Goal: Information Seeking & Learning: Learn about a topic

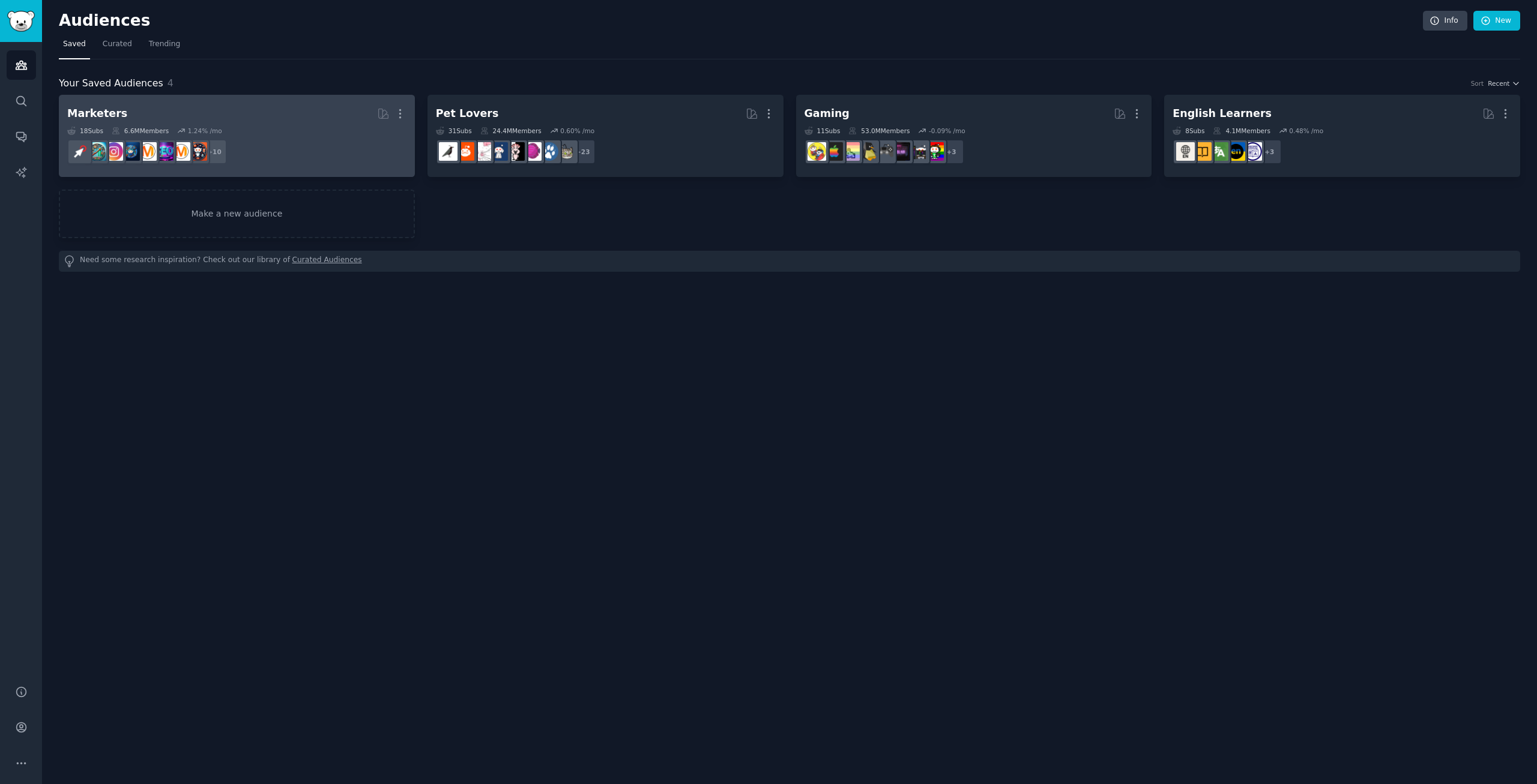
click at [130, 113] on h2 "Marketers More" at bounding box center [237, 113] width 340 height 21
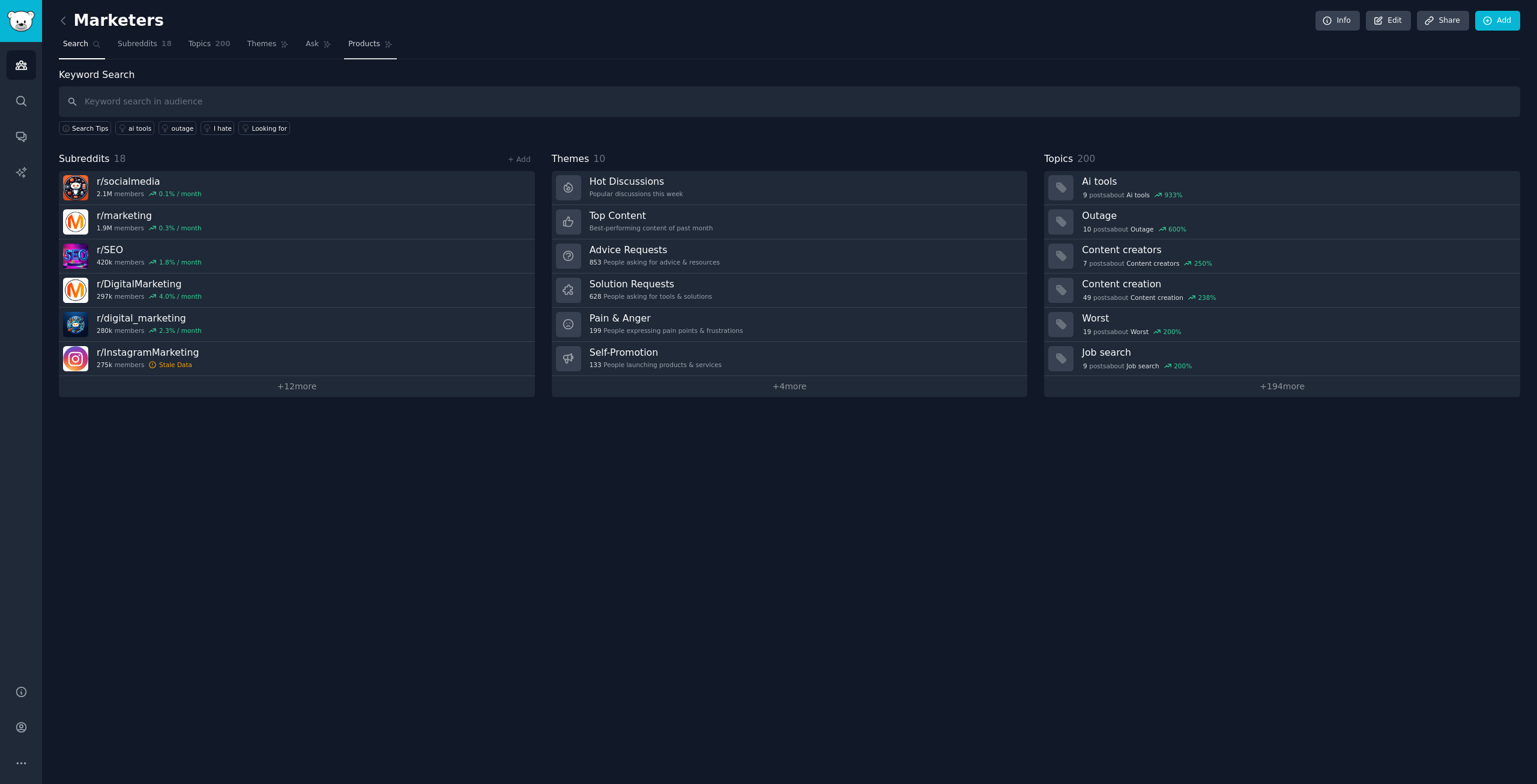
click at [348, 46] on span "Products" at bounding box center [364, 44] width 32 height 11
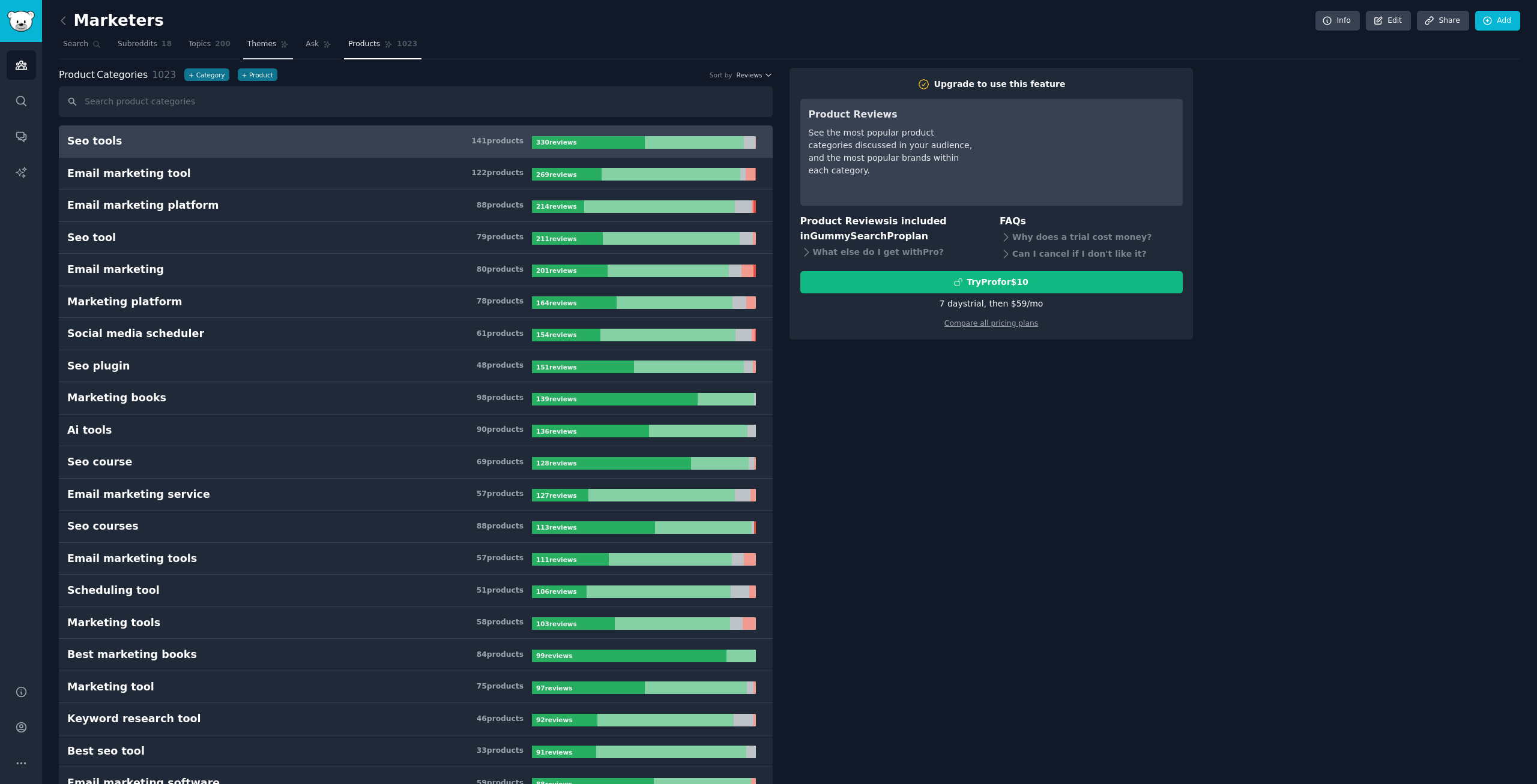
click at [261, 49] on link "Themes" at bounding box center [269, 47] width 51 height 25
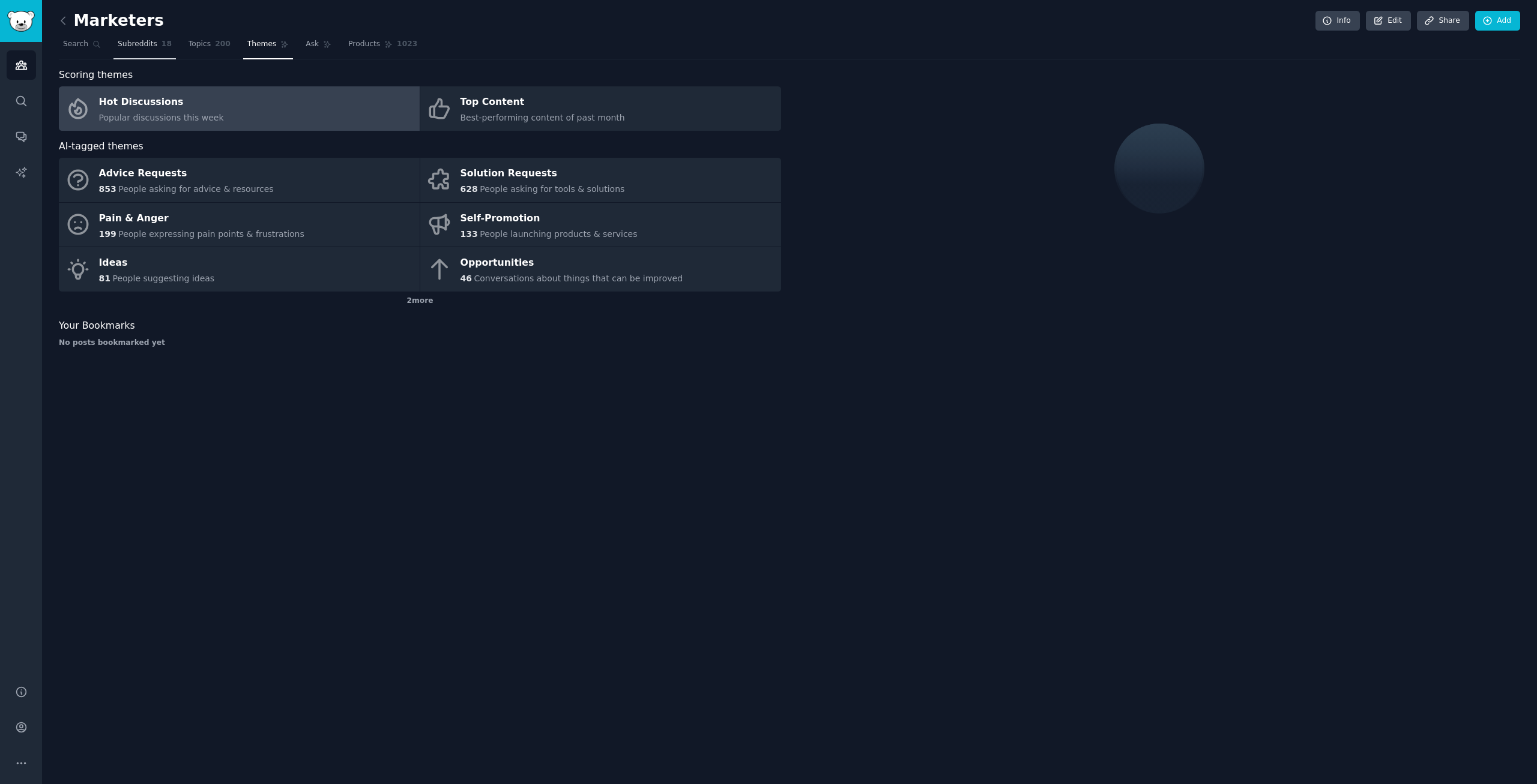
click at [141, 45] on span "Subreddits" at bounding box center [137, 44] width 40 height 11
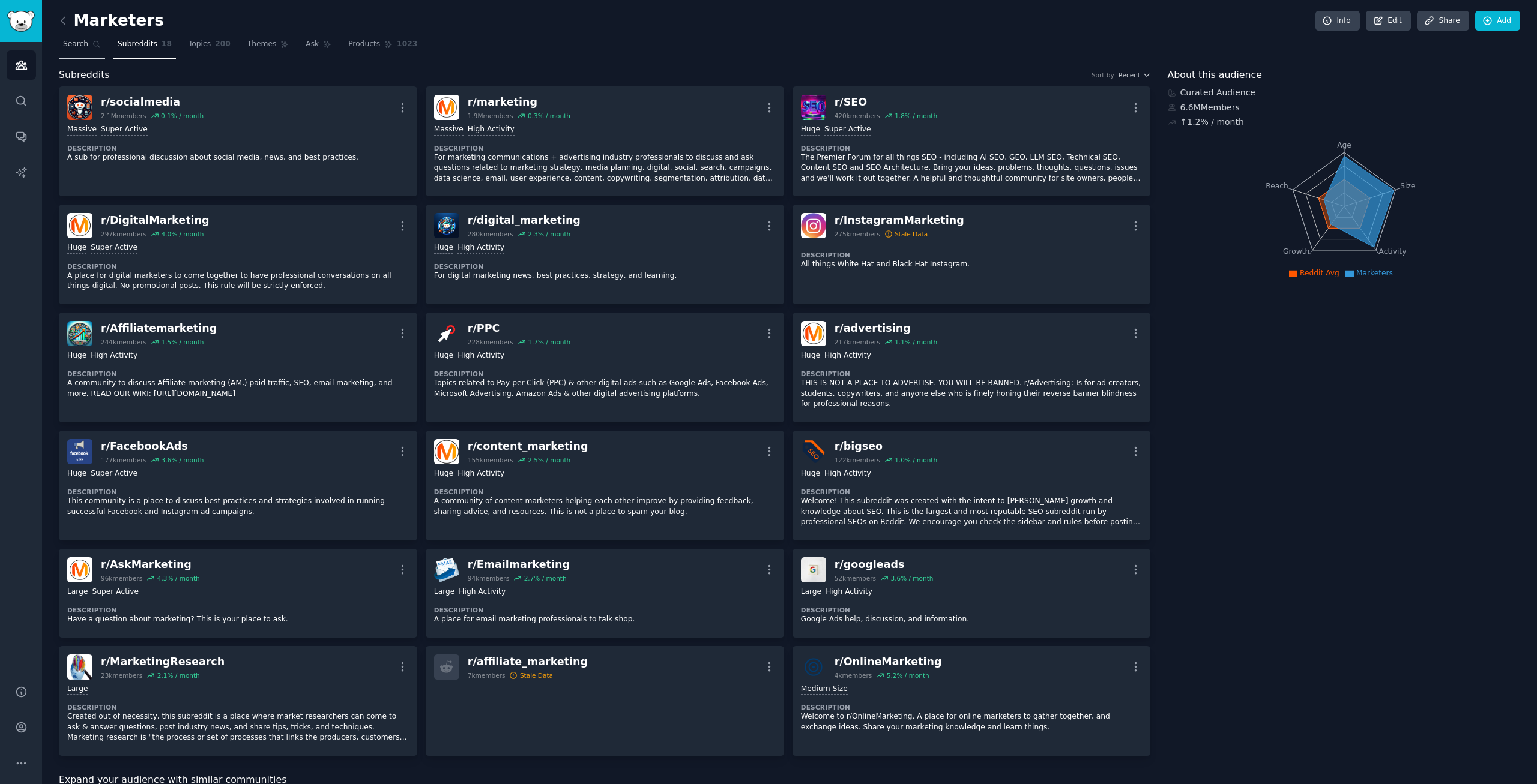
click at [75, 51] on link "Search" at bounding box center [82, 47] width 46 height 25
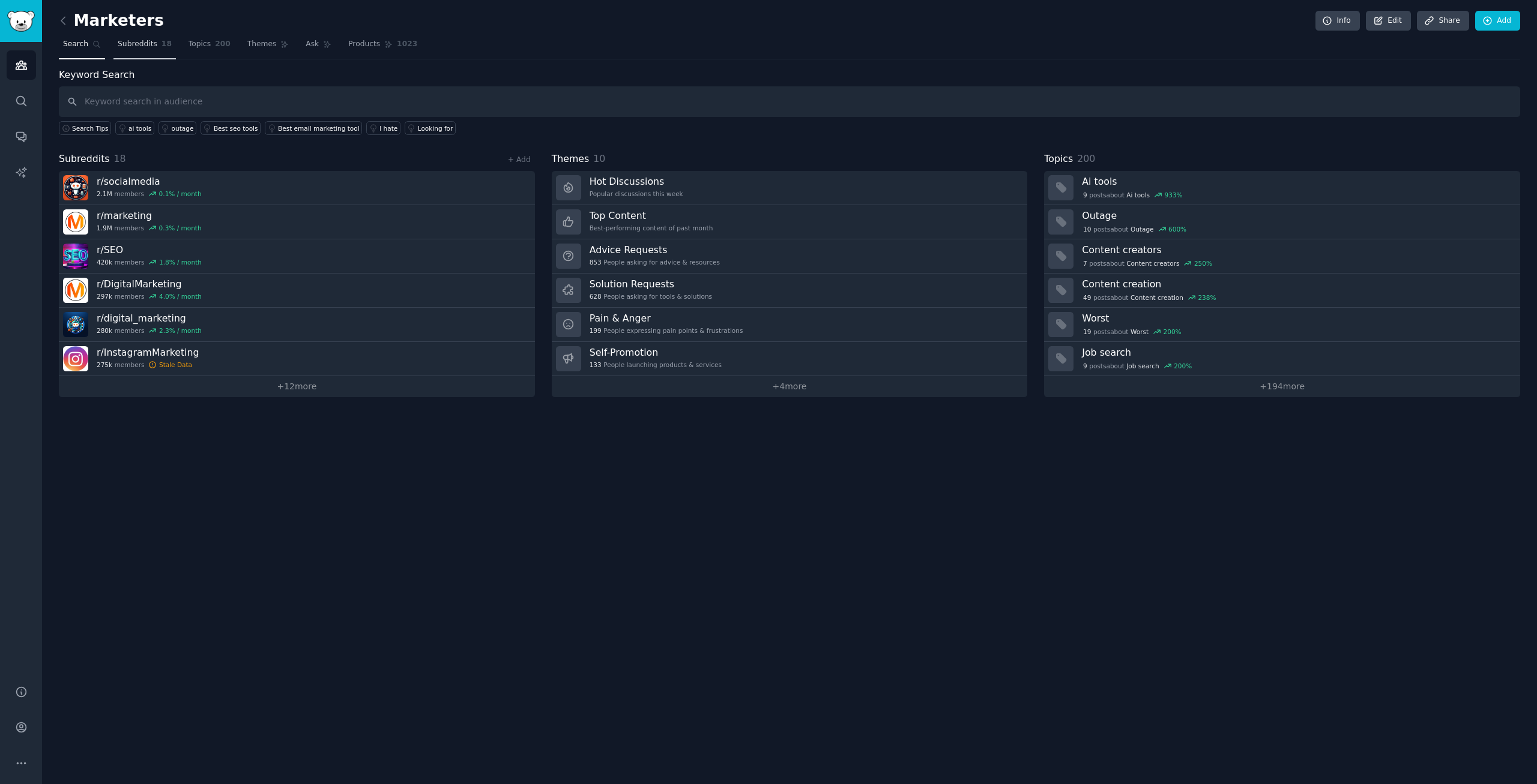
click at [152, 54] on link "Subreddits 18" at bounding box center [144, 47] width 62 height 25
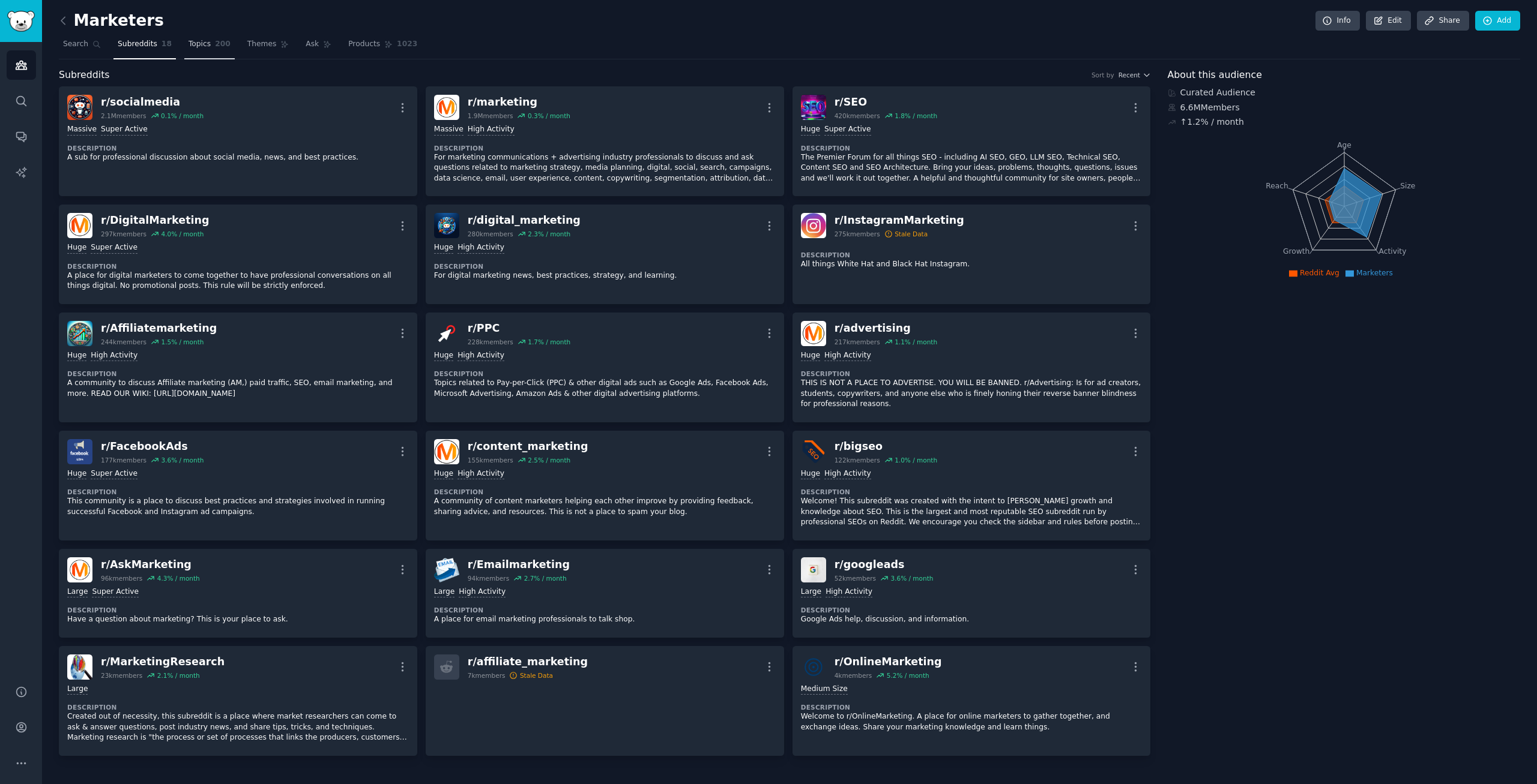
click at [215, 49] on span "200" at bounding box center [223, 44] width 16 height 11
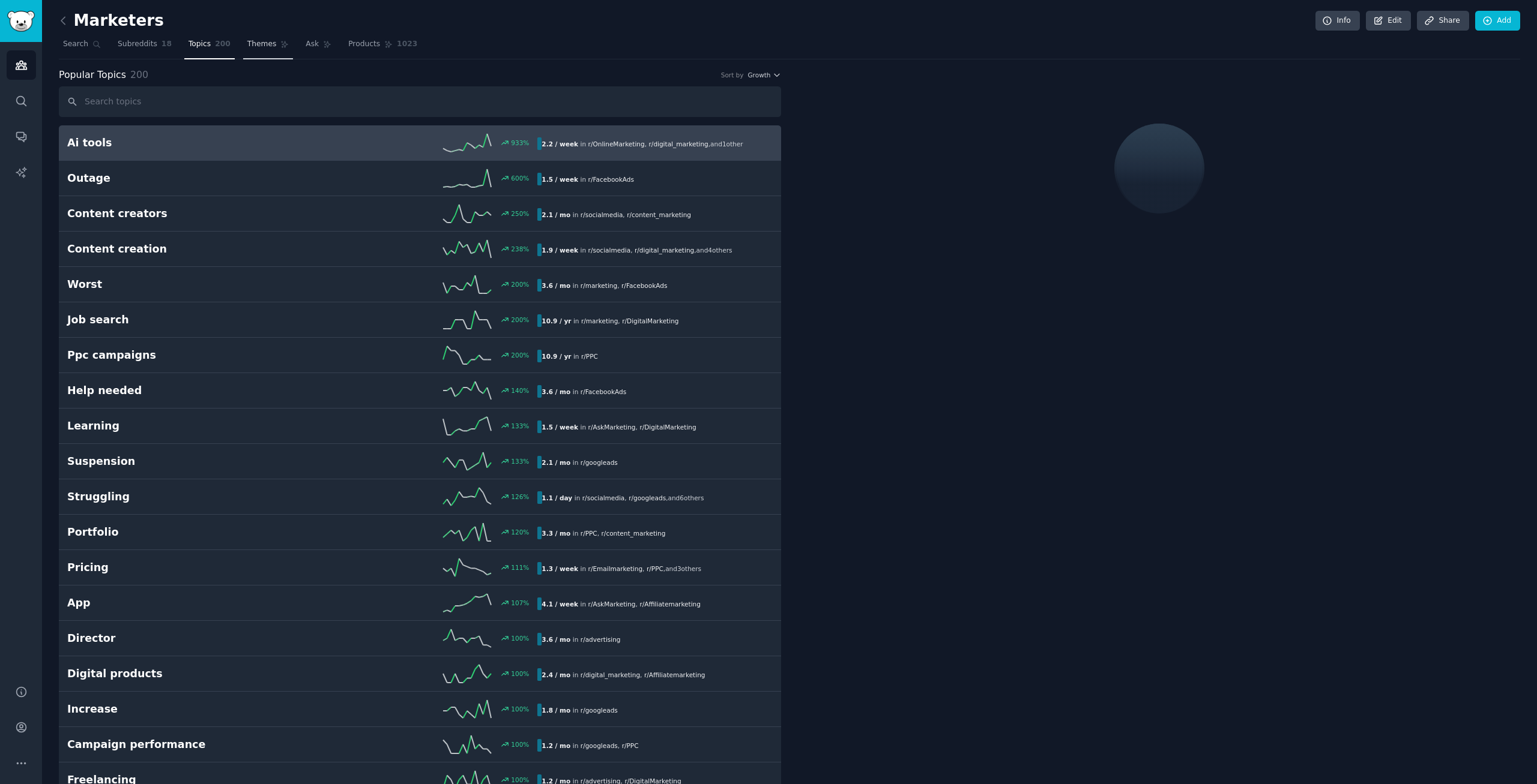
click at [251, 49] on span "Themes" at bounding box center [262, 44] width 30 height 11
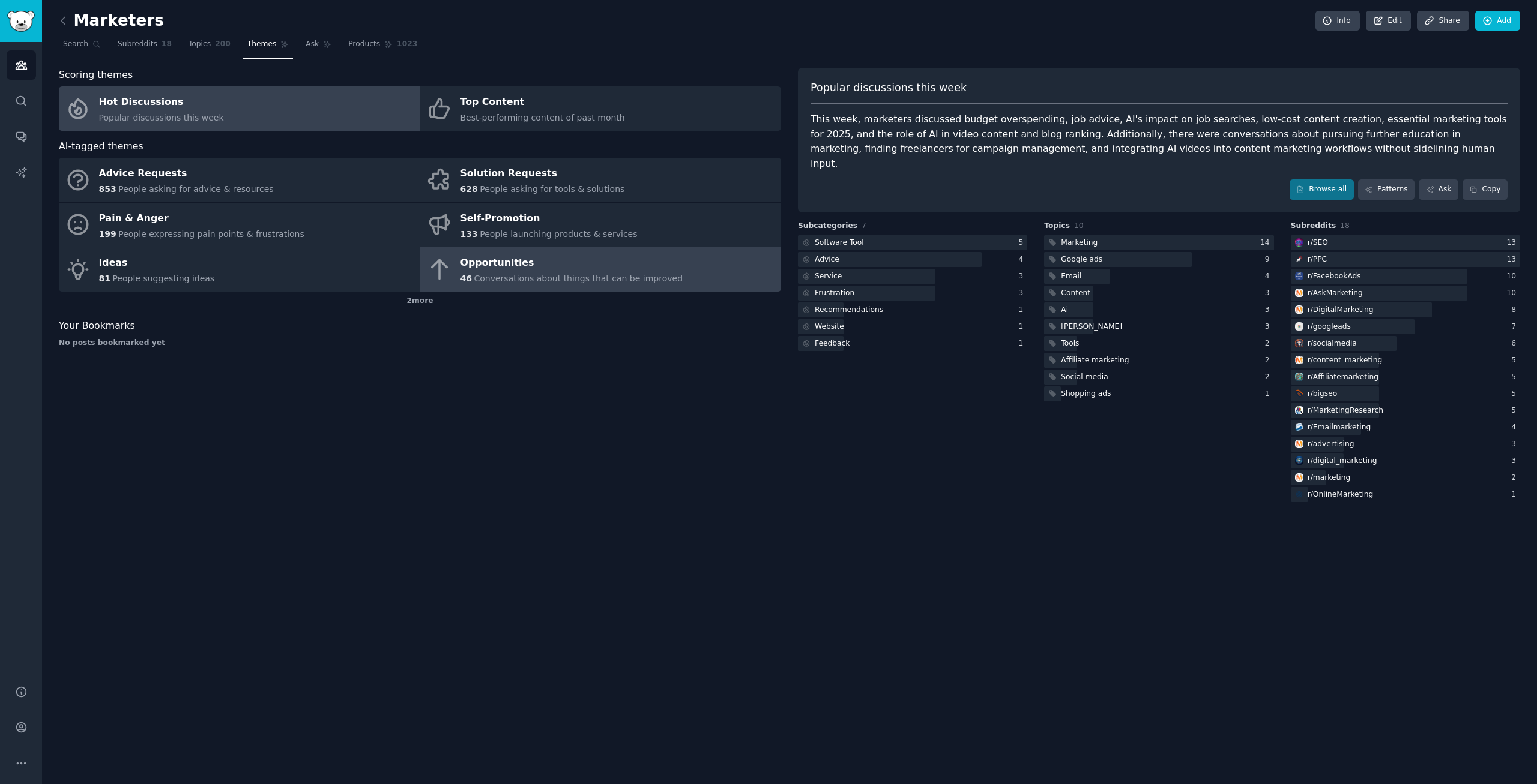
click at [538, 255] on div "Opportunities" at bounding box center [572, 263] width 223 height 19
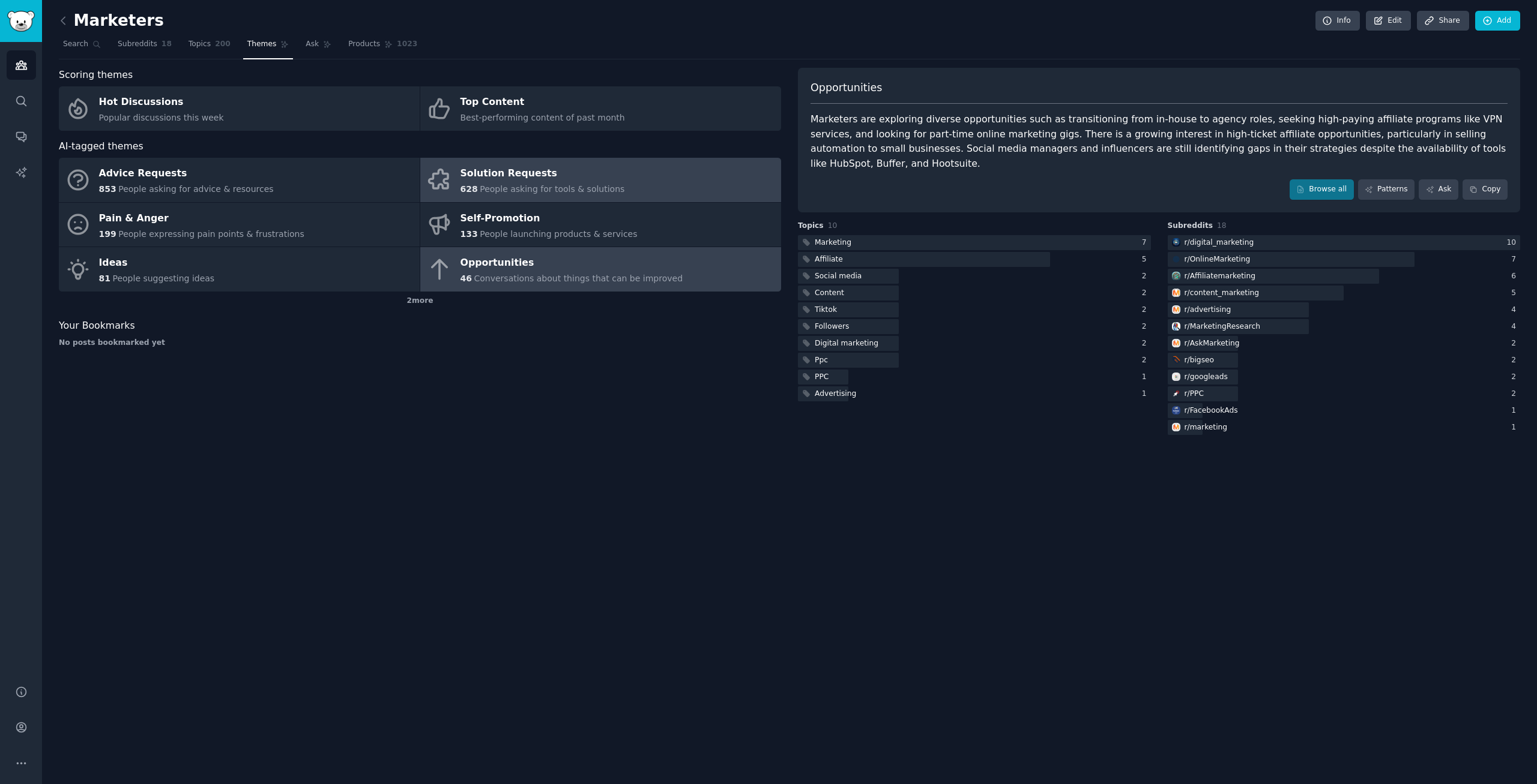
click at [567, 176] on div "Solution Requests" at bounding box center [543, 174] width 165 height 19
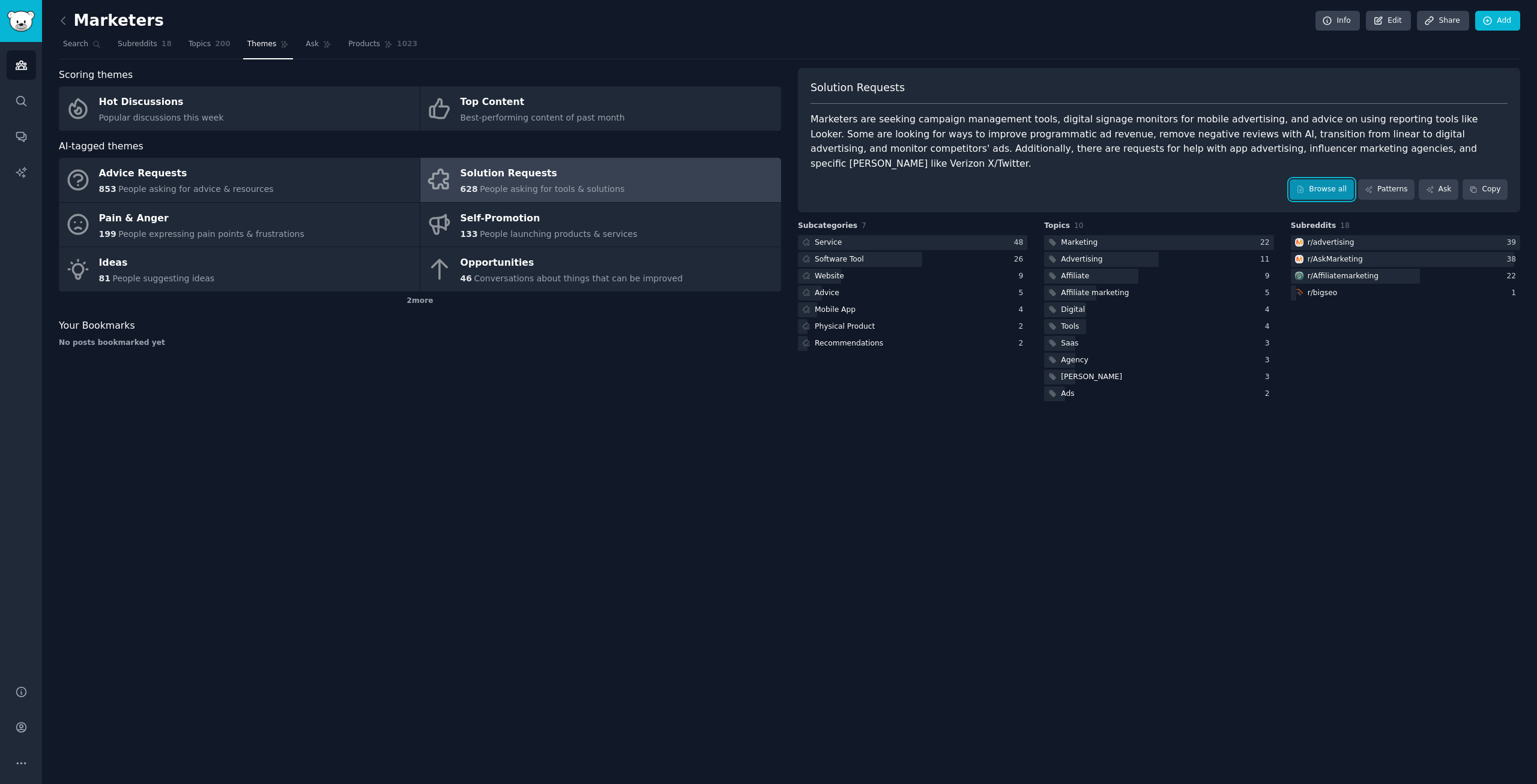
click at [1328, 179] on link "Browse all" at bounding box center [1321, 189] width 65 height 20
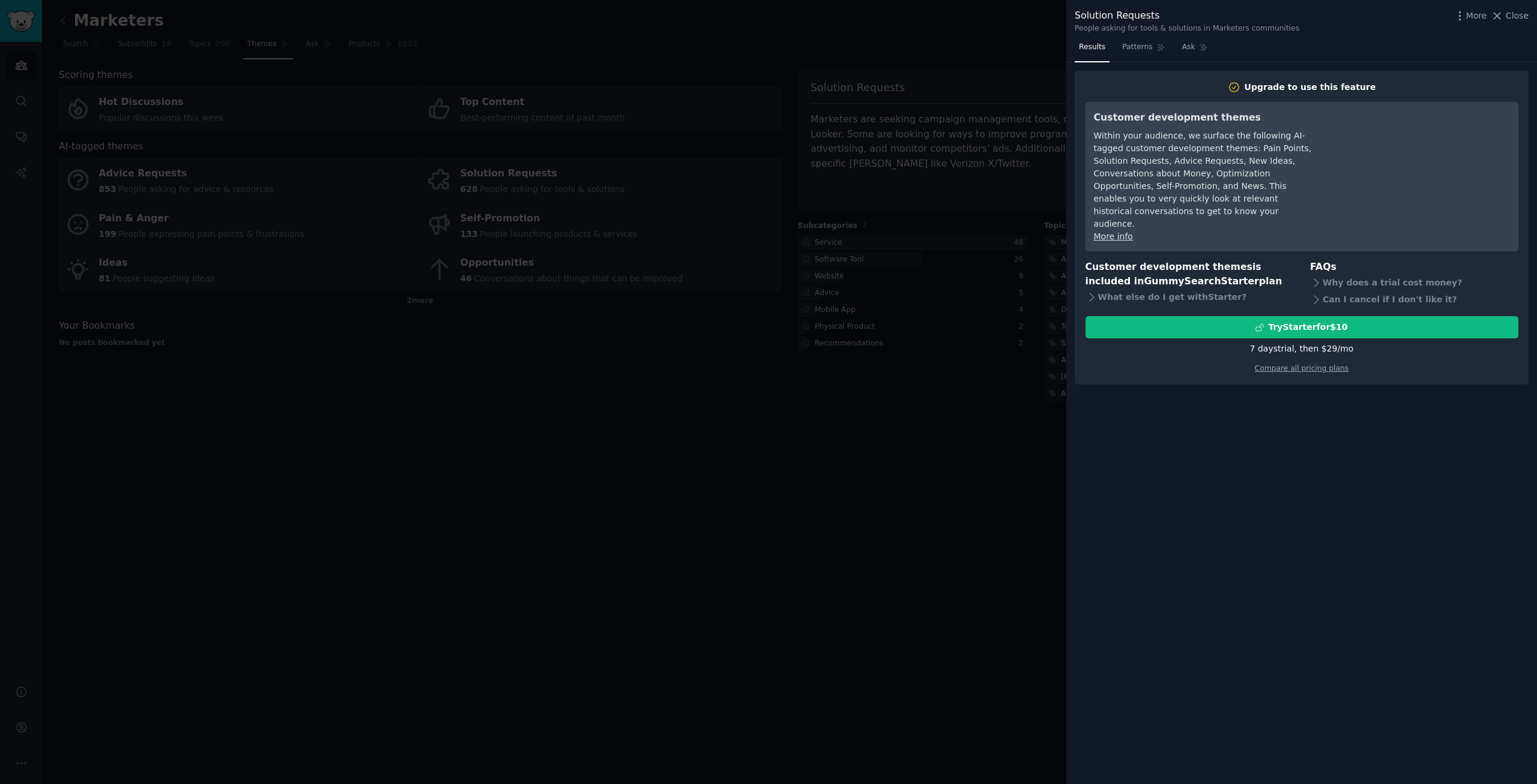
click at [835, 203] on div at bounding box center [768, 392] width 1537 height 784
